Goal: Task Accomplishment & Management: Use online tool/utility

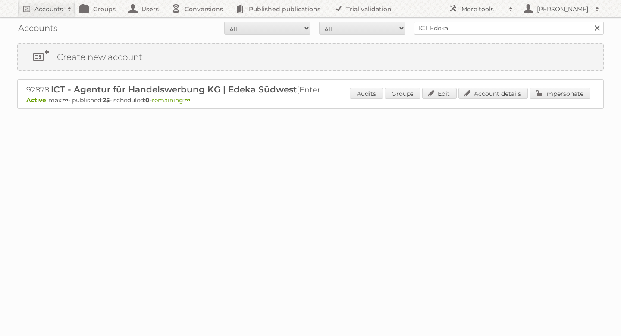
click at [61, 9] on h2 "Accounts" at bounding box center [49, 9] width 28 height 9
type input"] "drogerie markt"
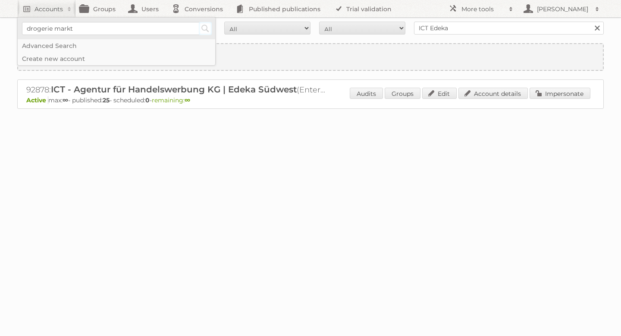
click at [206, 25] on input "Search" at bounding box center [205, 28] width 13 height 13
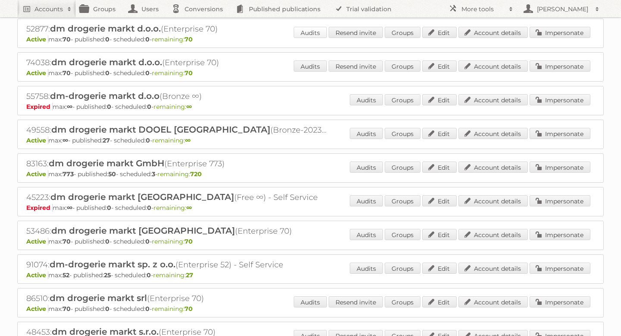
scroll to position [95, 0]
click at [550, 164] on link "Impersonate" at bounding box center [560, 166] width 61 height 11
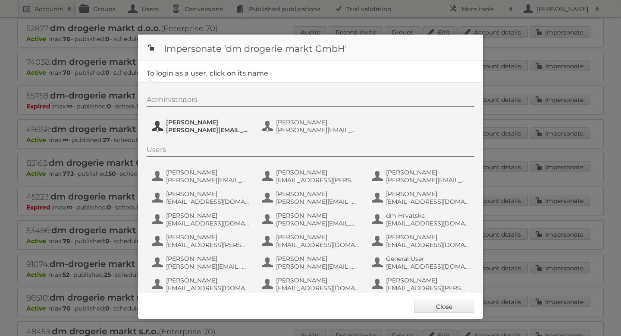
click at [190, 128] on span "[PERSON_NAME][EMAIL_ADDRESS][PERSON_NAME][DOMAIN_NAME]" at bounding box center [208, 130] width 84 height 8
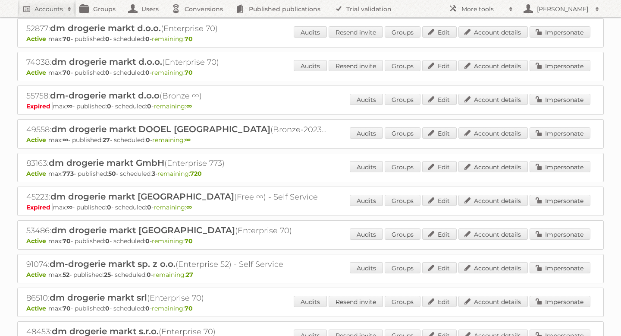
scroll to position [0, 0]
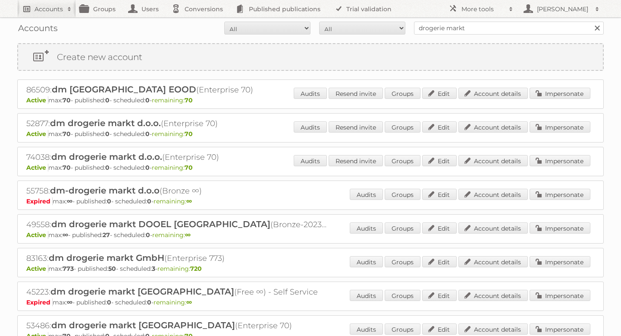
click at [58, 11] on h2 "Accounts" at bounding box center [49, 9] width 28 height 9
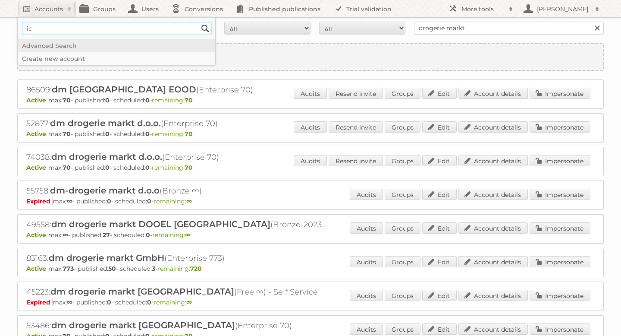
type input"] "ICT Edeka"
click at [204, 29] on input "Search" at bounding box center [205, 28] width 13 height 13
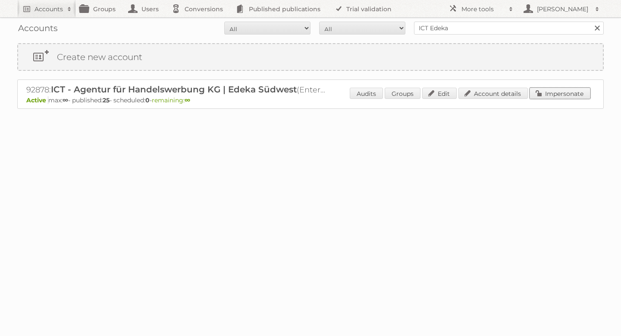
click at [542, 88] on link "Impersonate" at bounding box center [560, 93] width 61 height 11
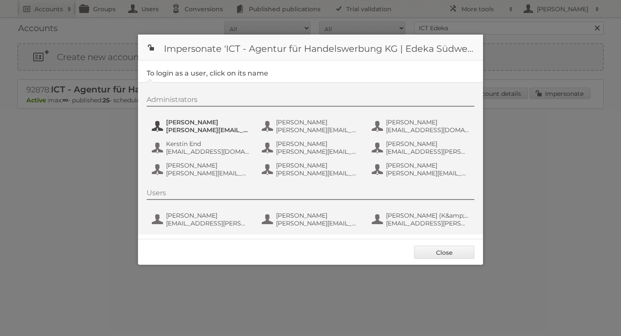
click at [207, 123] on span "Benjamin Discher" at bounding box center [208, 122] width 84 height 8
